Goal: Register for event/course

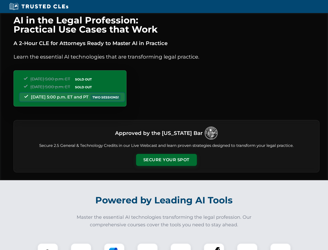
click at [166, 160] on button "Secure Your Spot" at bounding box center [166, 160] width 61 height 12
click at [48, 246] on img at bounding box center [47, 253] width 15 height 15
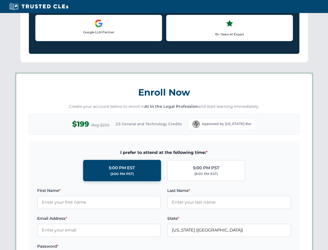
click at [114, 246] on label "Password *" at bounding box center [99, 246] width 124 height 6
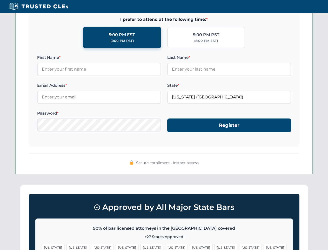
click at [239, 246] on span "[US_STATE]" at bounding box center [250, 247] width 23 height 8
